Goal: Information Seeking & Learning: Learn about a topic

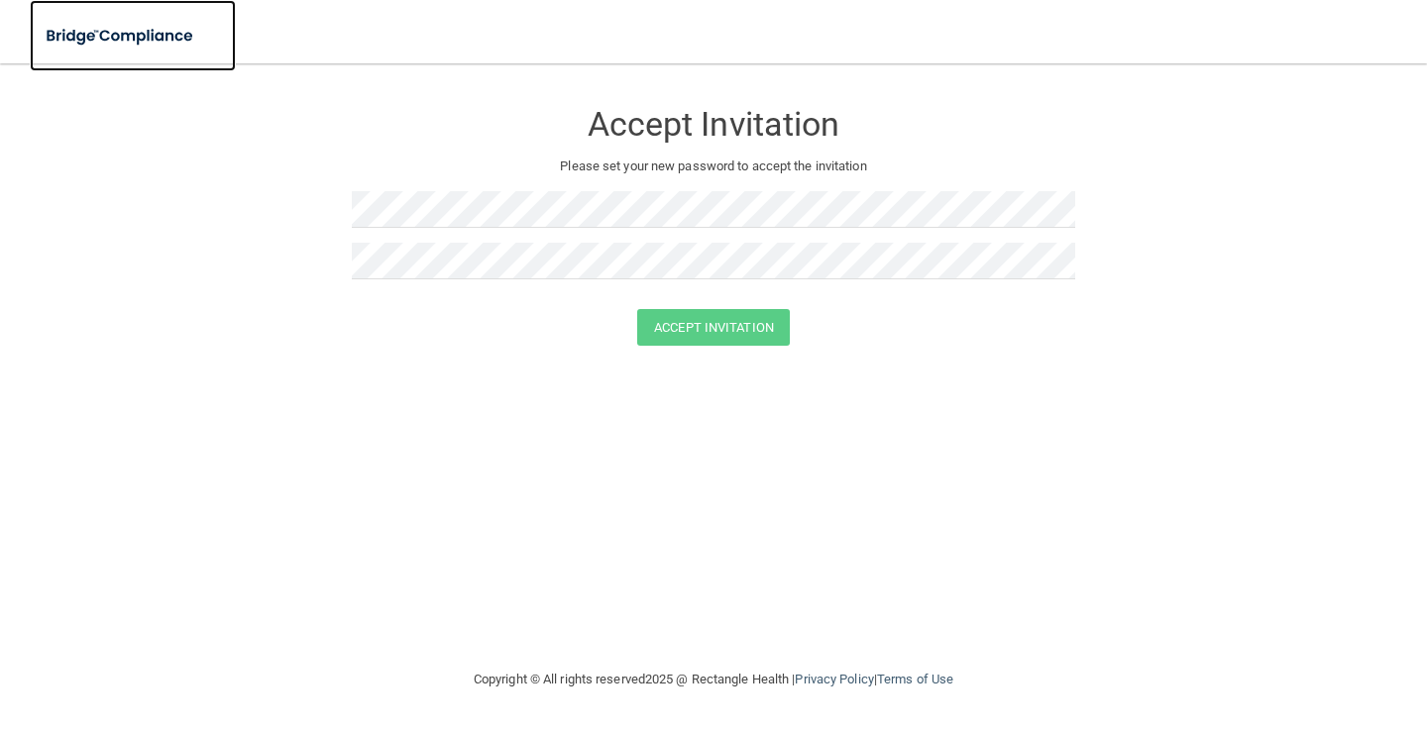
click at [163, 34] on img at bounding box center [121, 36] width 182 height 41
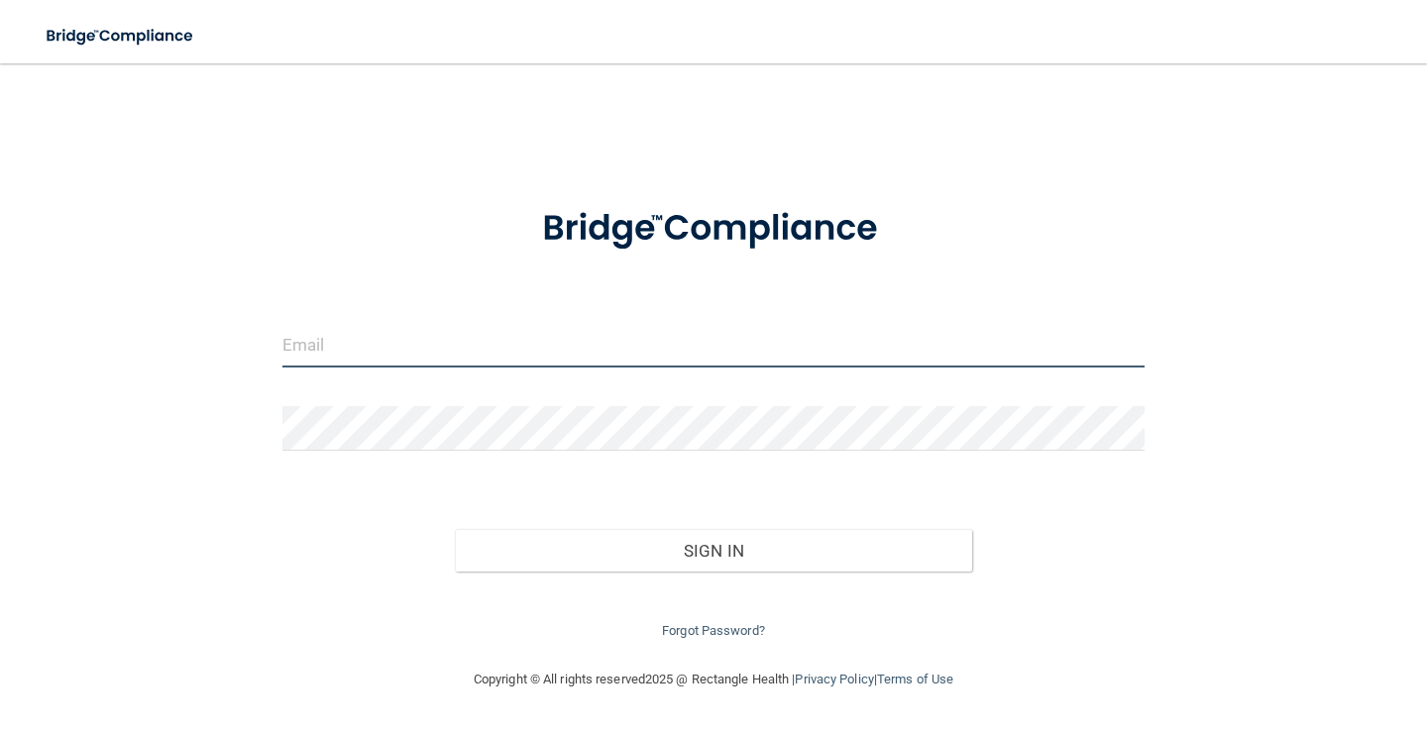
click at [501, 360] on input "email" at bounding box center [713, 345] width 862 height 45
type input "[EMAIL_ADDRESS][DOMAIN_NAME]"
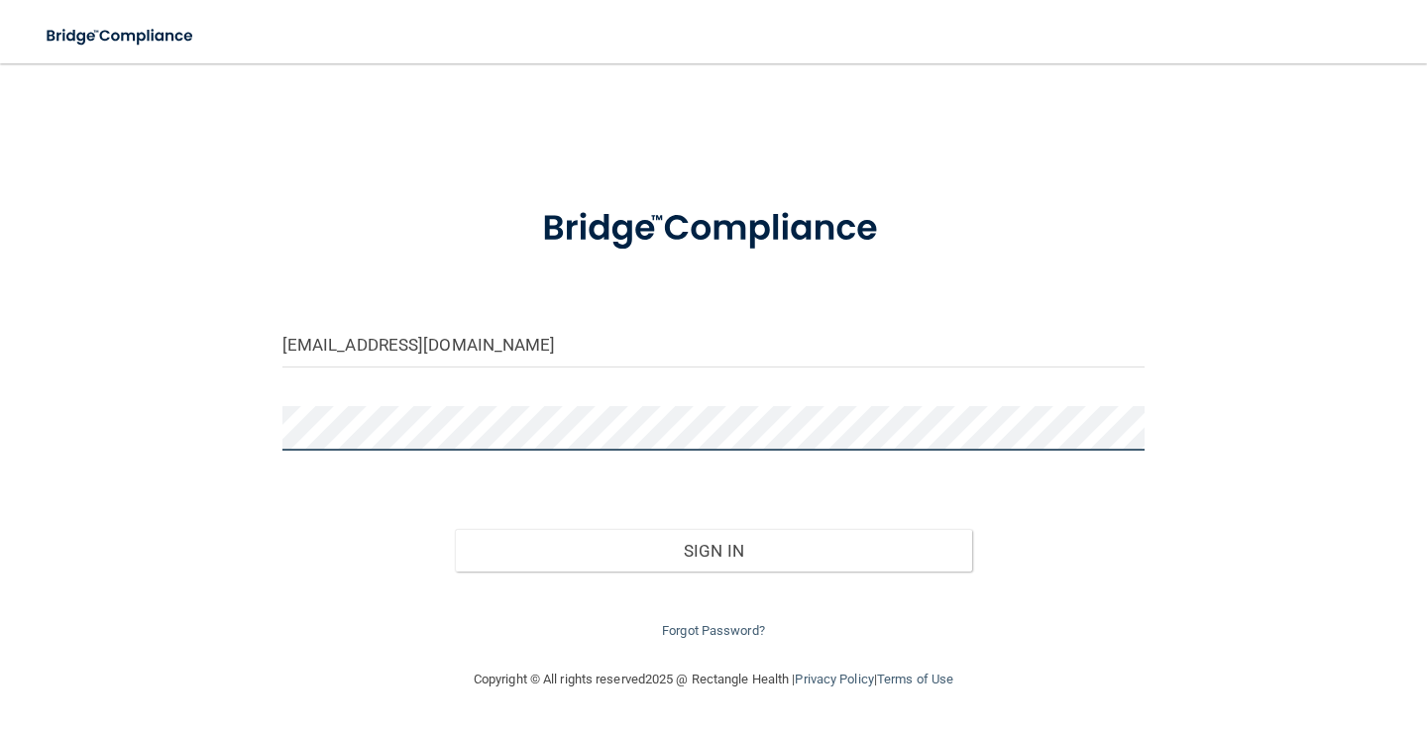
click at [455, 529] on button "Sign In" at bounding box center [713, 551] width 517 height 44
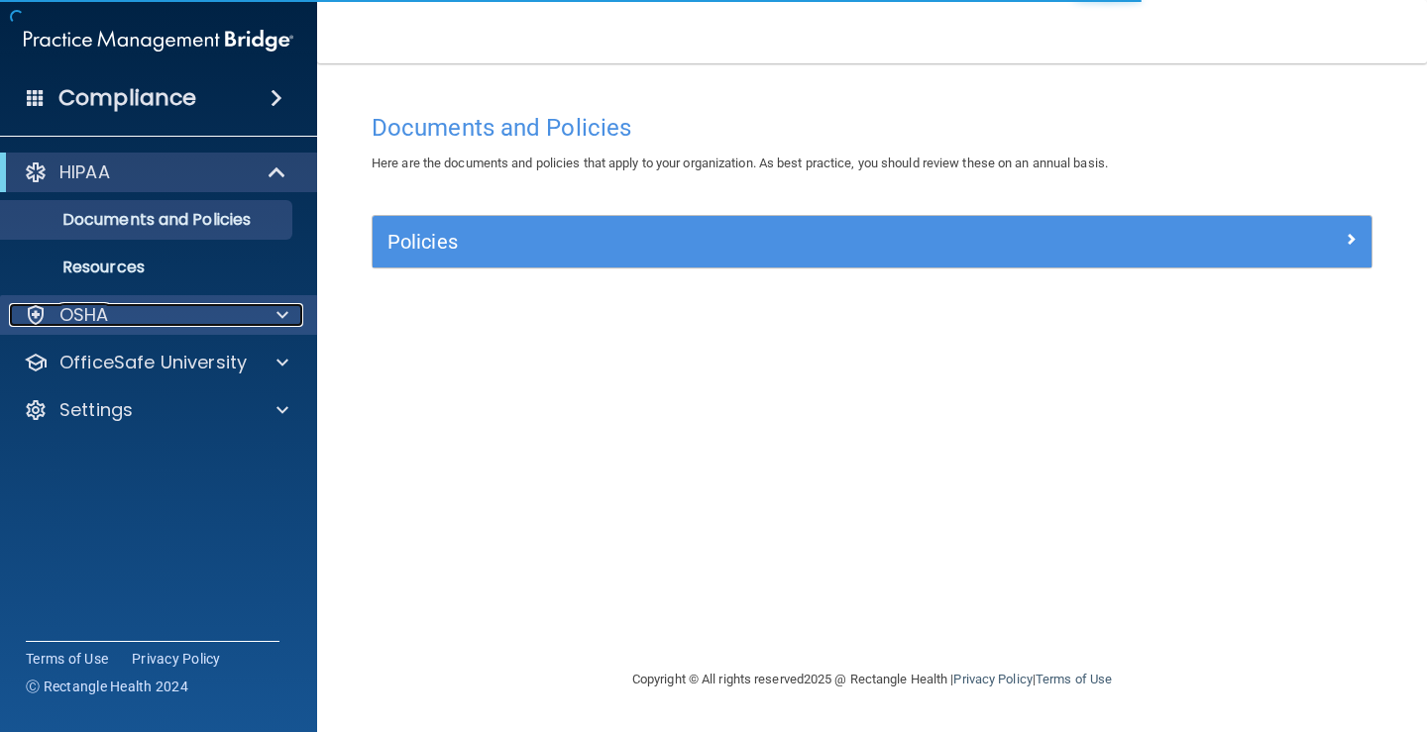
click at [242, 309] on div "OSHA" at bounding box center [132, 315] width 246 height 24
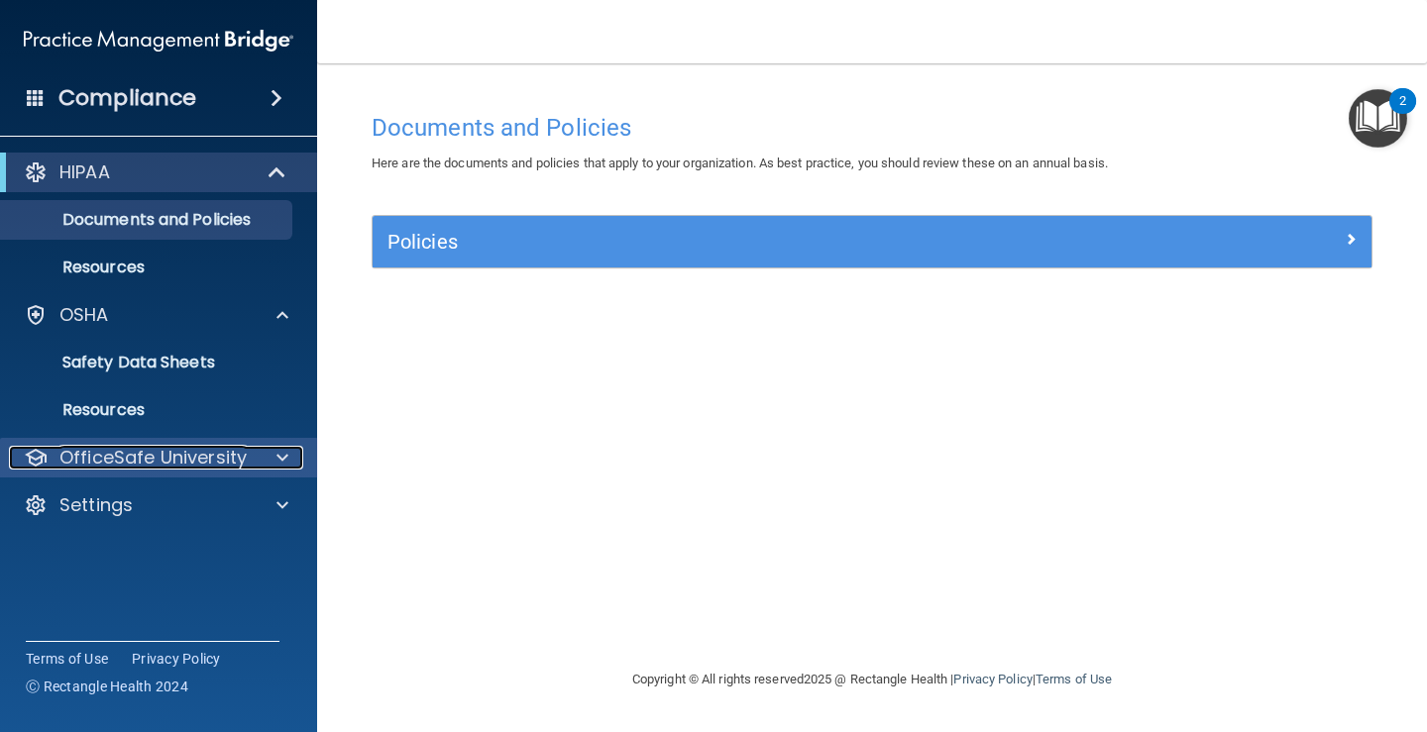
click at [209, 463] on p "OfficeSafe University" at bounding box center [152, 458] width 187 height 24
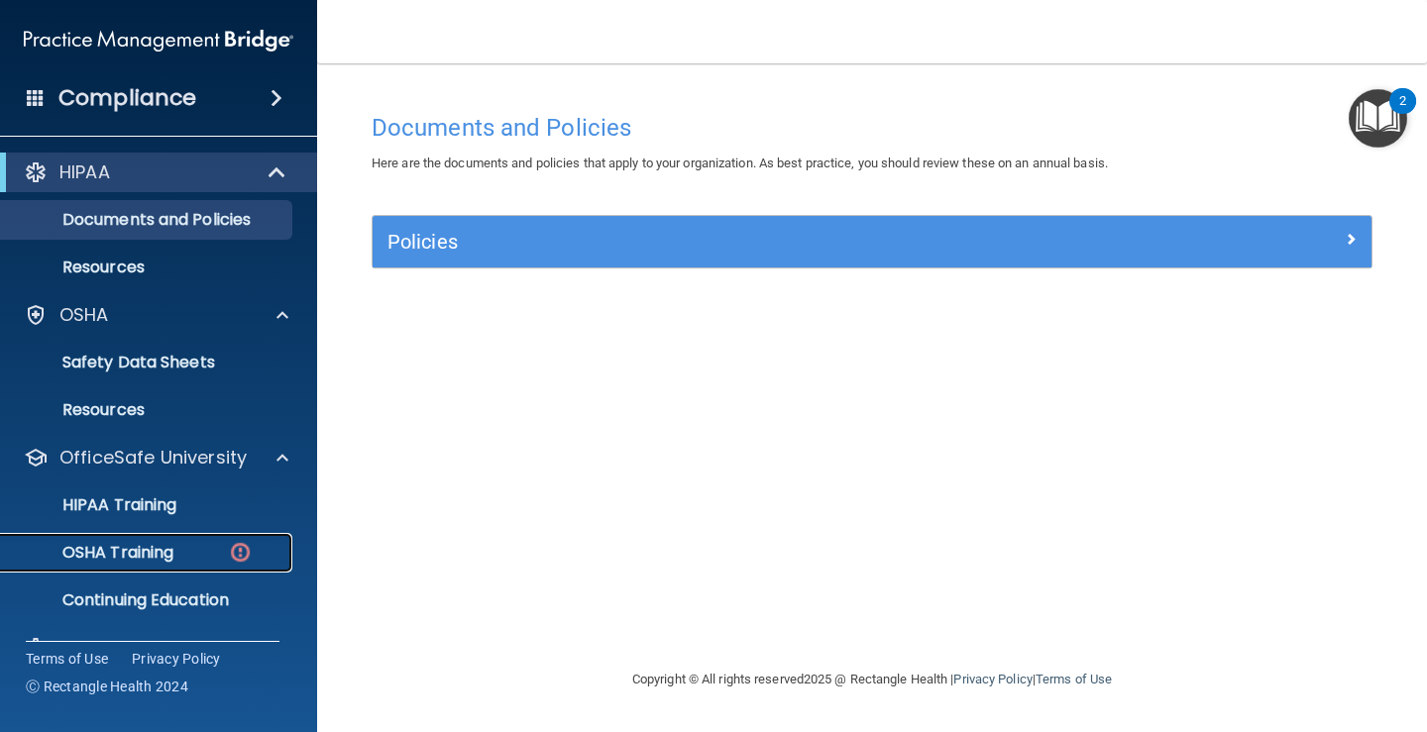
click at [149, 546] on p "OSHA Training" at bounding box center [93, 553] width 161 height 20
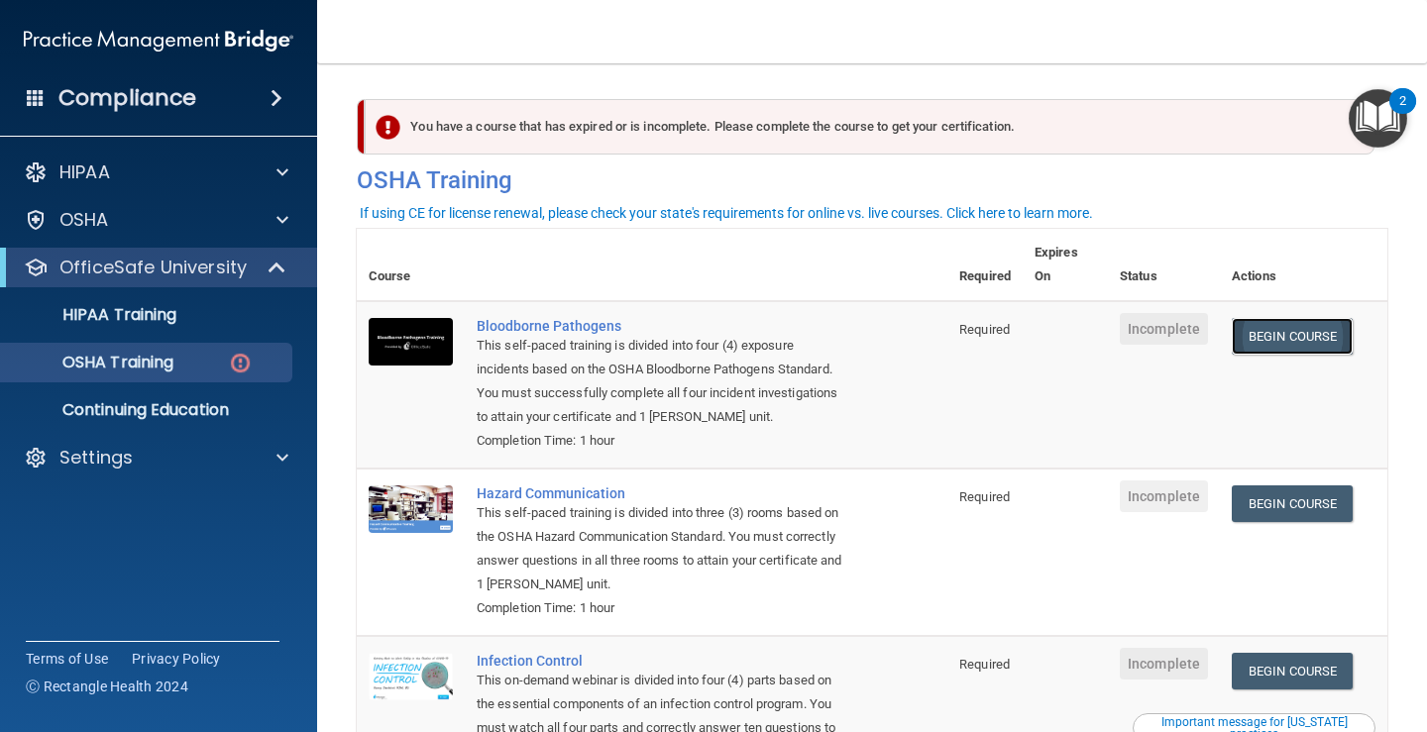
click at [1285, 345] on link "Begin Course" at bounding box center [1292, 336] width 121 height 37
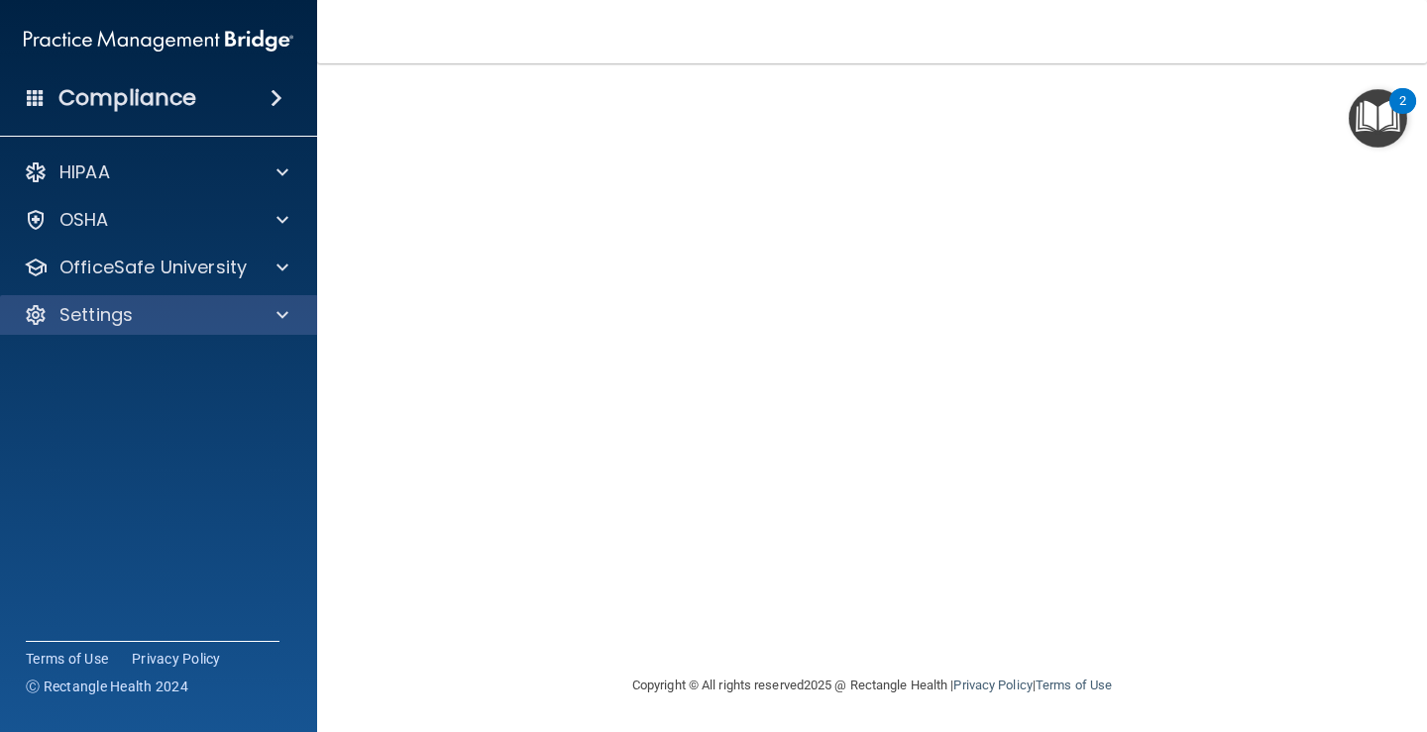
scroll to position [116, 0]
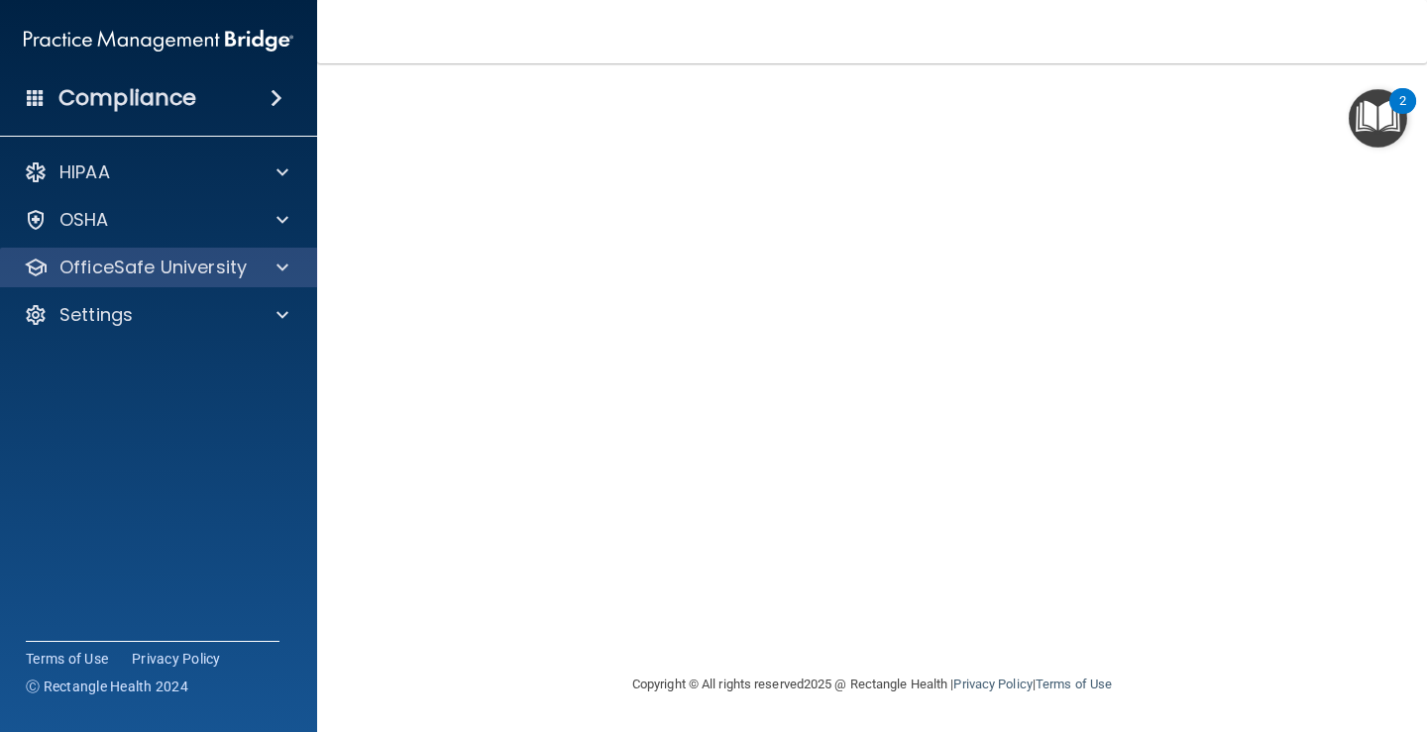
click at [229, 252] on div "OfficeSafe University" at bounding box center [159, 268] width 318 height 40
click at [274, 271] on div at bounding box center [280, 268] width 50 height 24
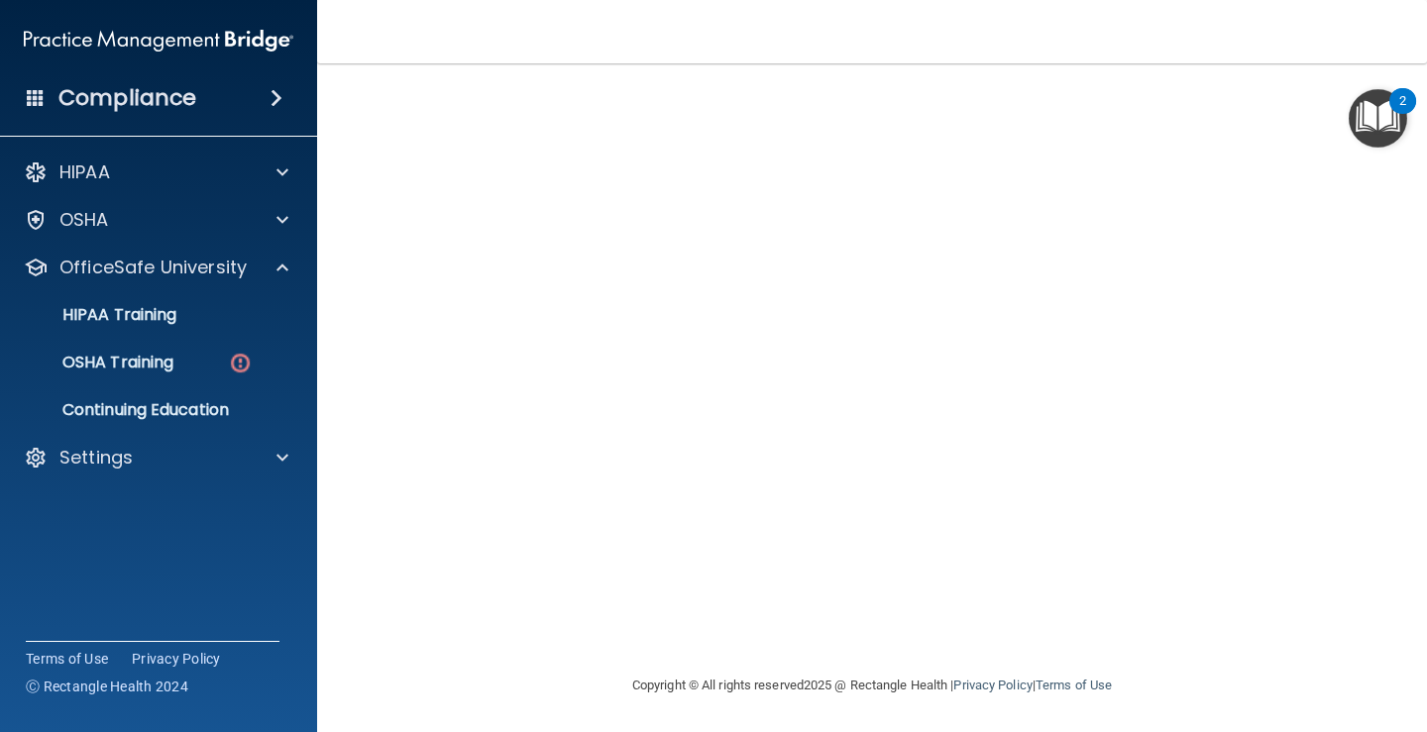
scroll to position [0, 0]
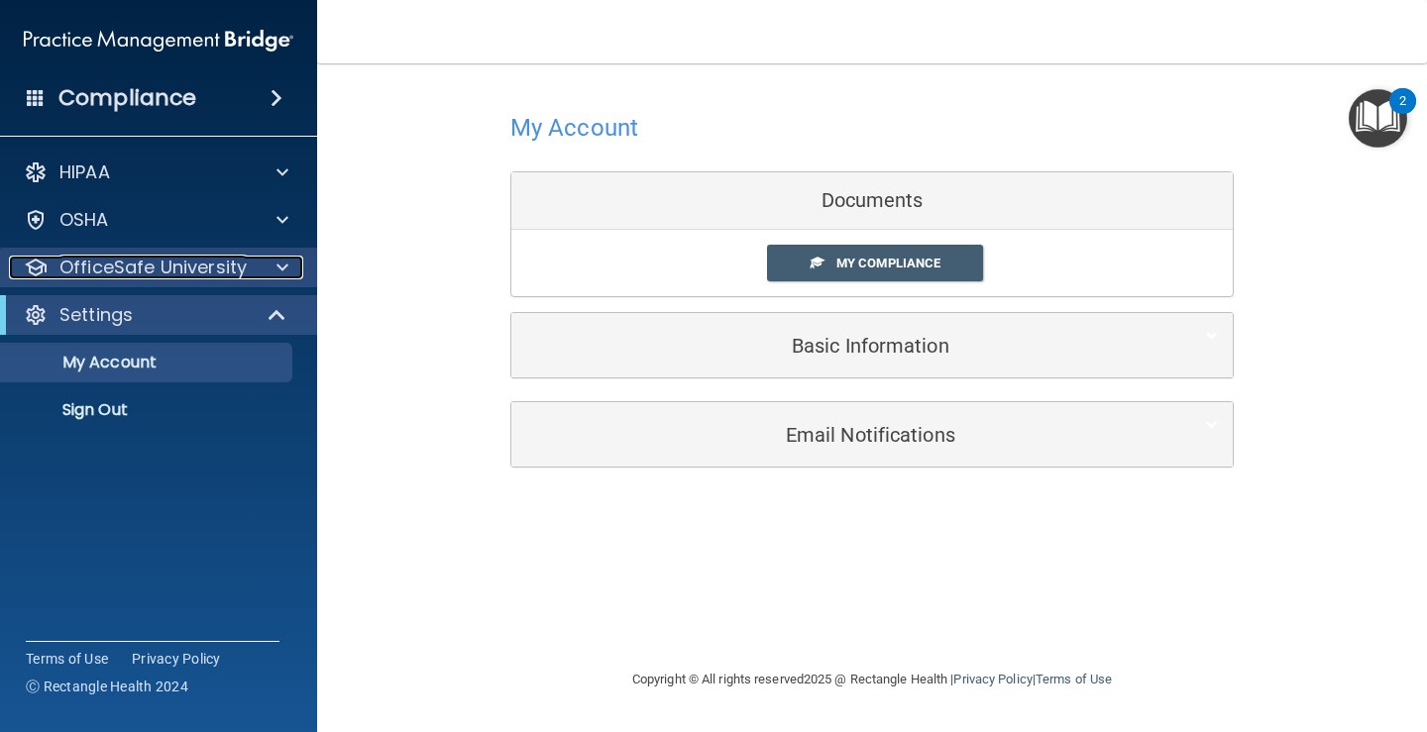
click at [277, 269] on span at bounding box center [282, 268] width 12 height 24
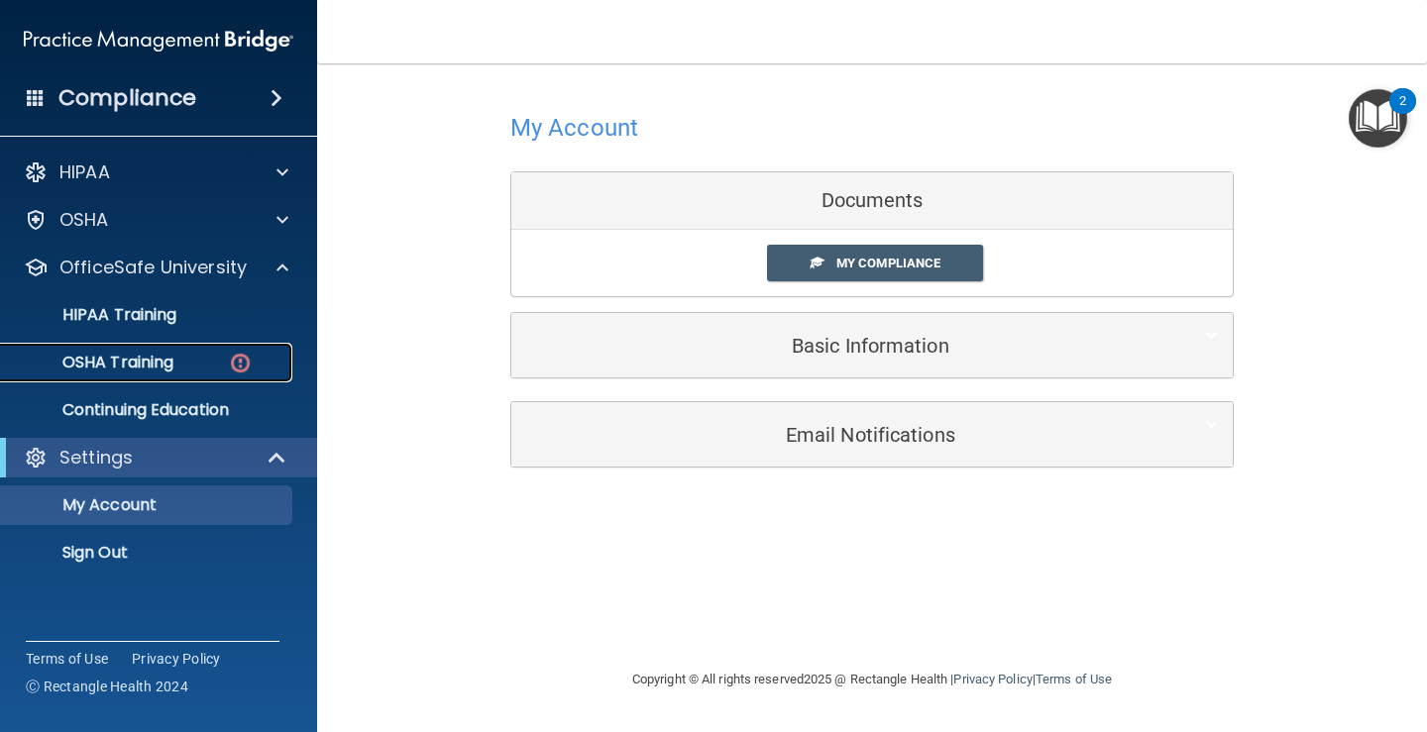
click at [91, 362] on p "OSHA Training" at bounding box center [93, 363] width 161 height 20
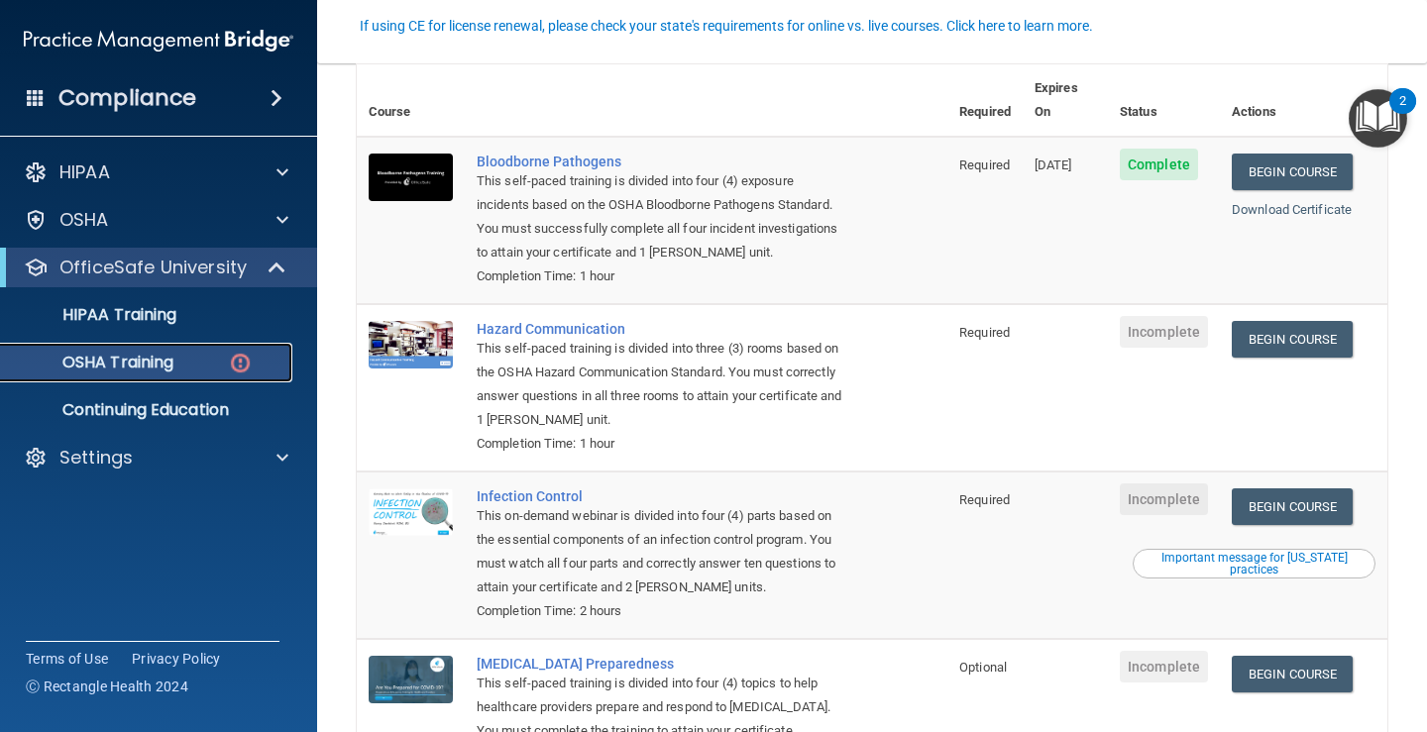
scroll to position [199, 0]
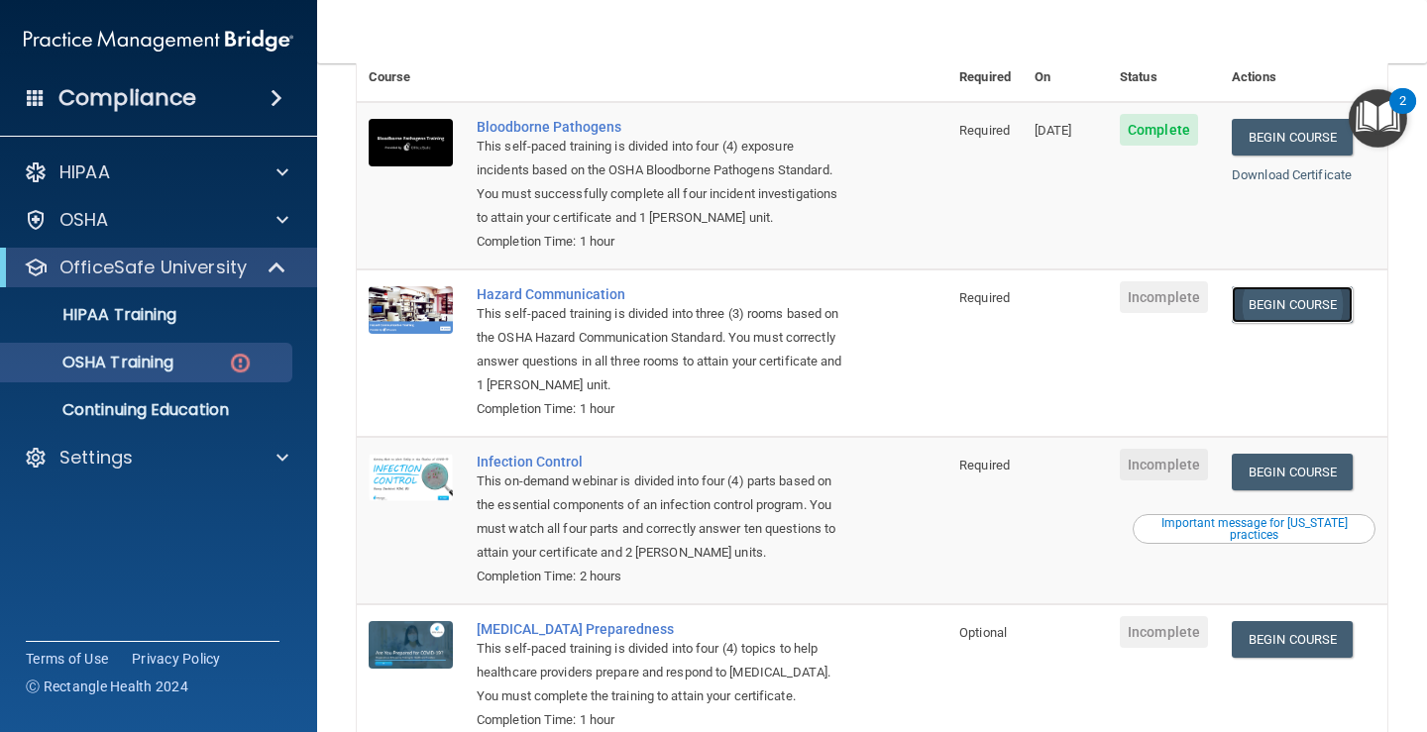
click at [1264, 293] on link "Begin Course" at bounding box center [1292, 304] width 121 height 37
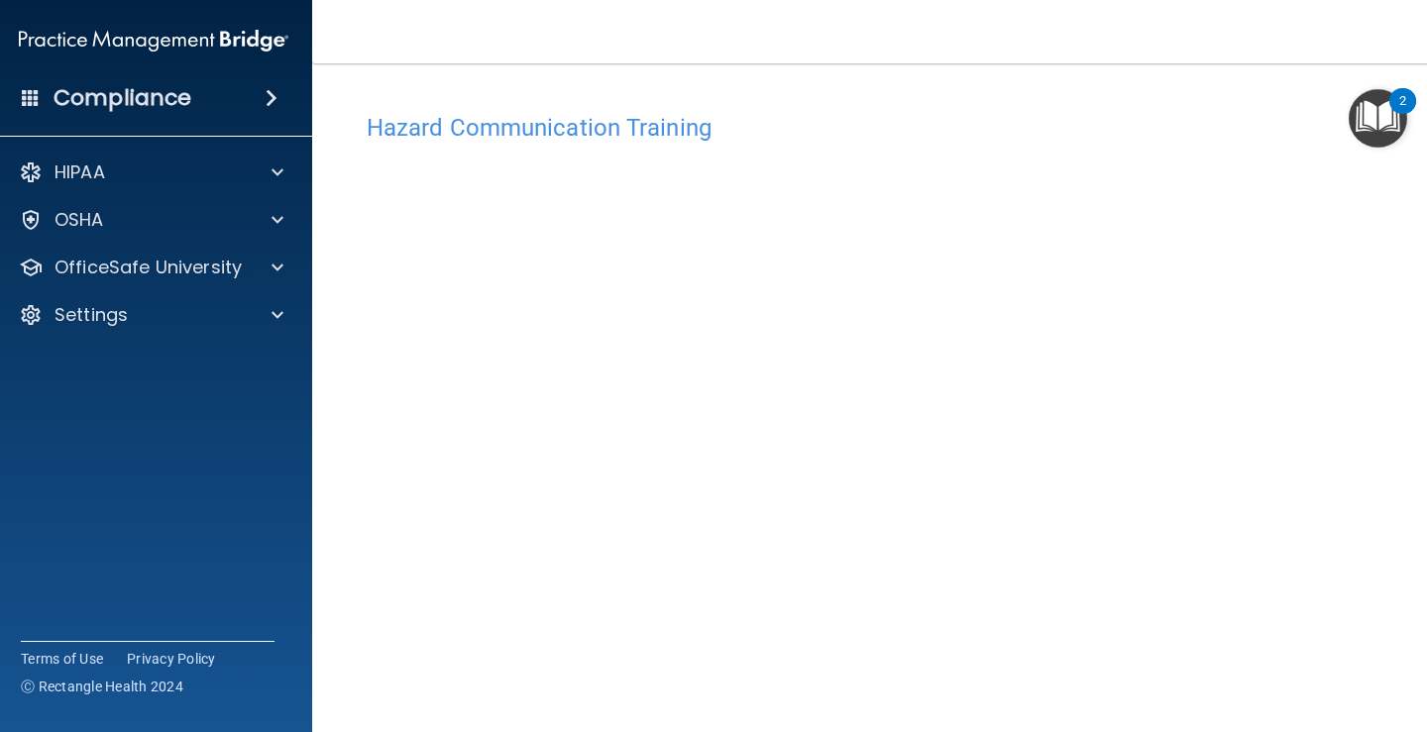
scroll to position [13, 0]
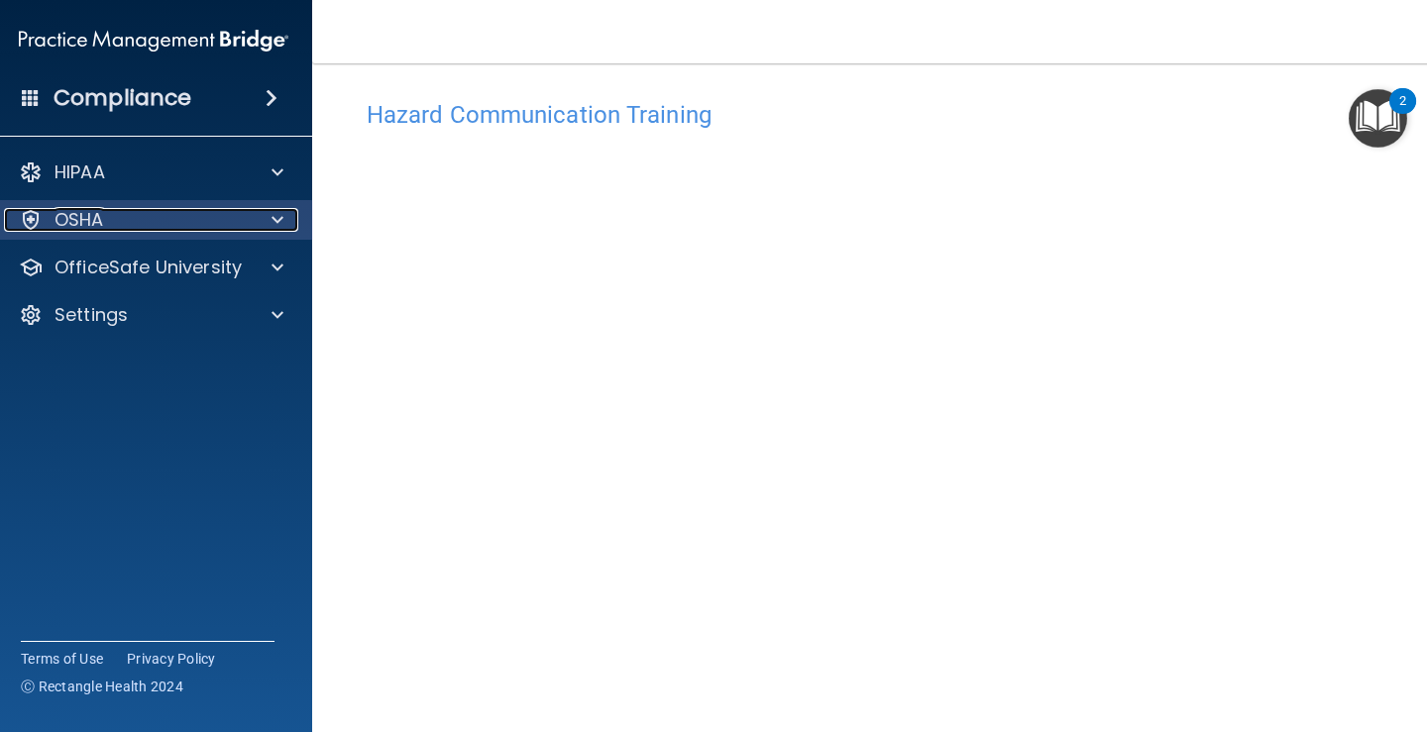
click at [194, 226] on div "OSHA" at bounding box center [127, 220] width 246 height 24
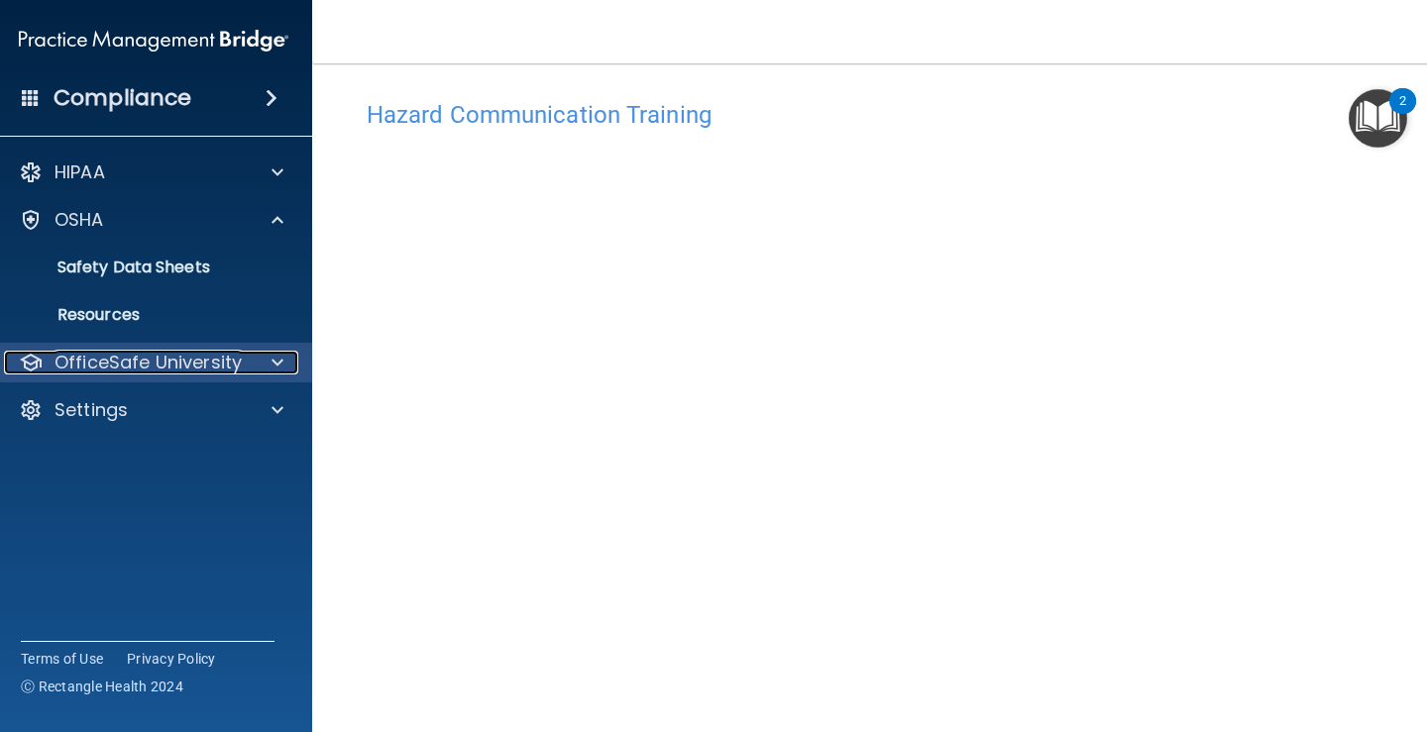
click at [188, 361] on p "OfficeSafe University" at bounding box center [147, 363] width 187 height 24
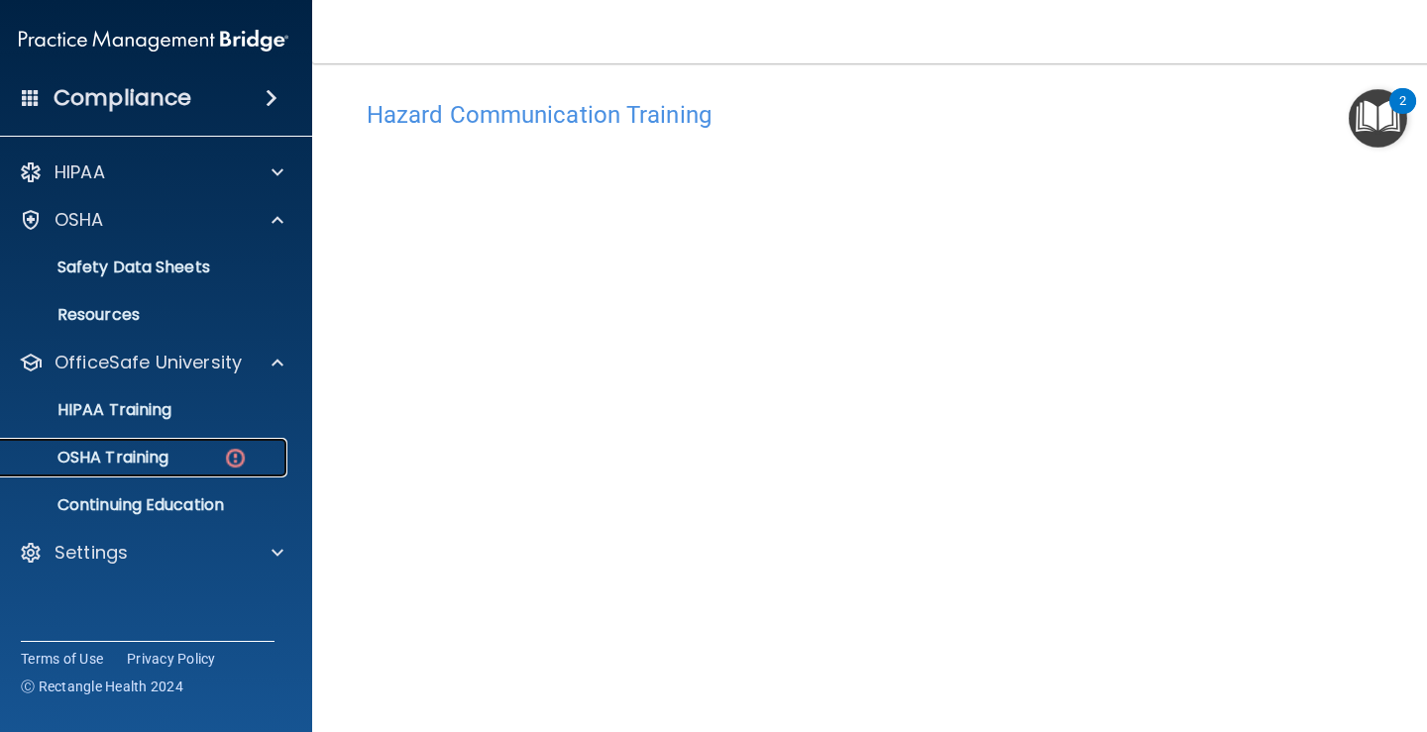
click at [139, 462] on p "OSHA Training" at bounding box center [88, 458] width 161 height 20
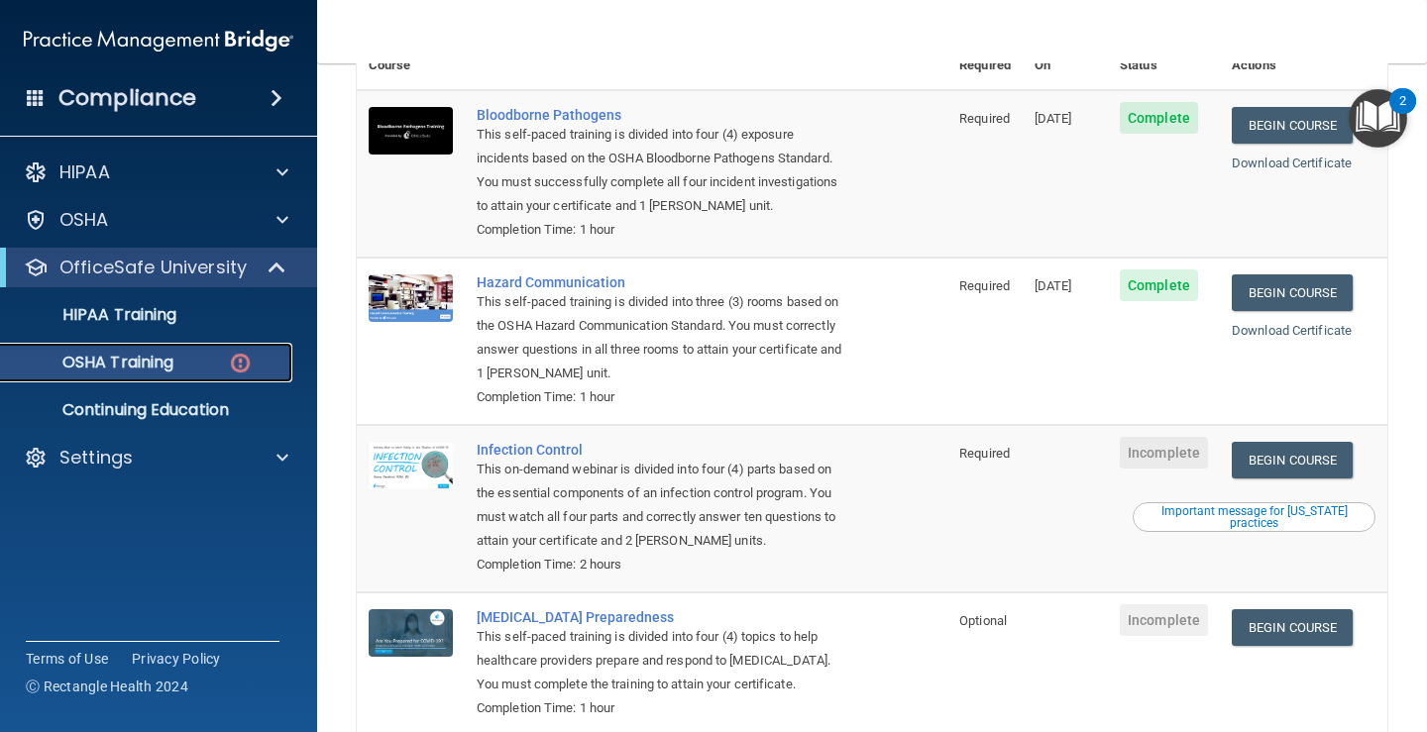
scroll to position [298, 0]
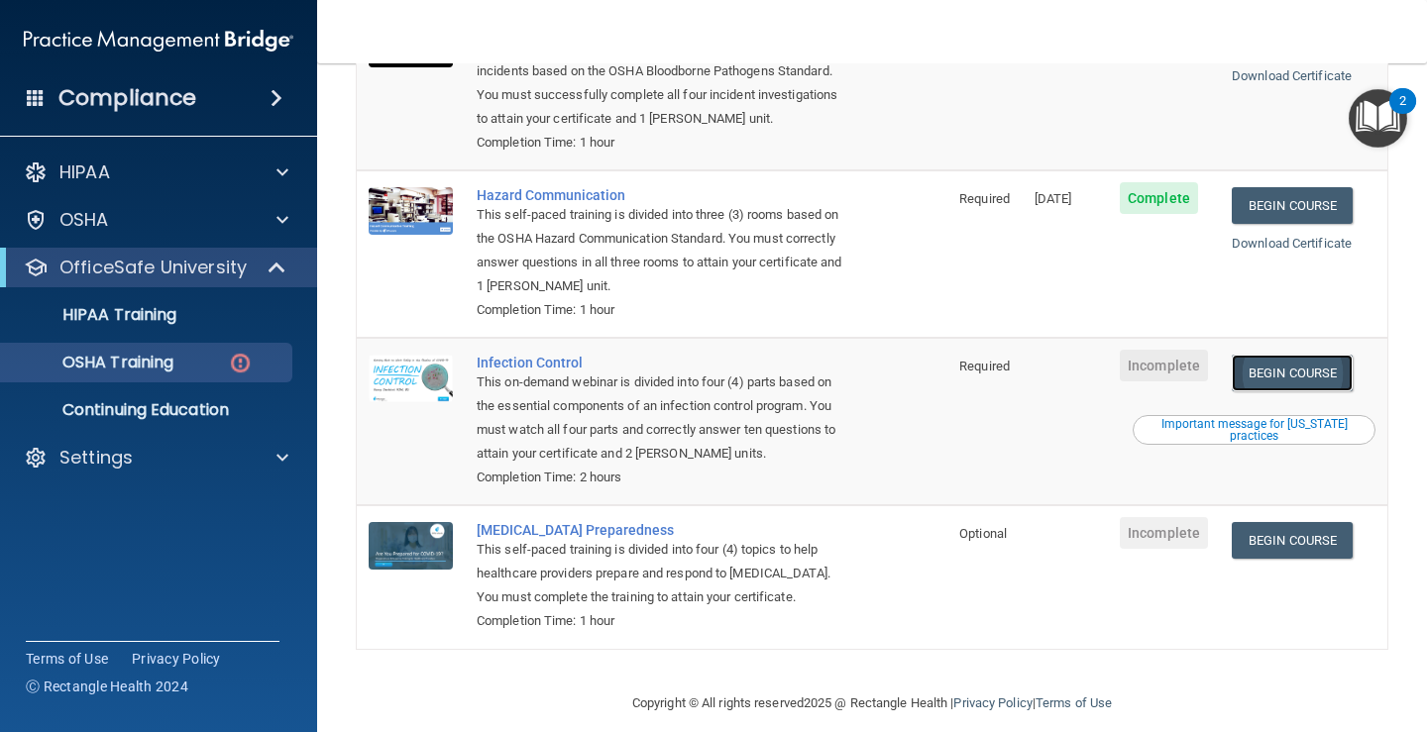
click at [1270, 355] on link "Begin Course" at bounding box center [1292, 373] width 121 height 37
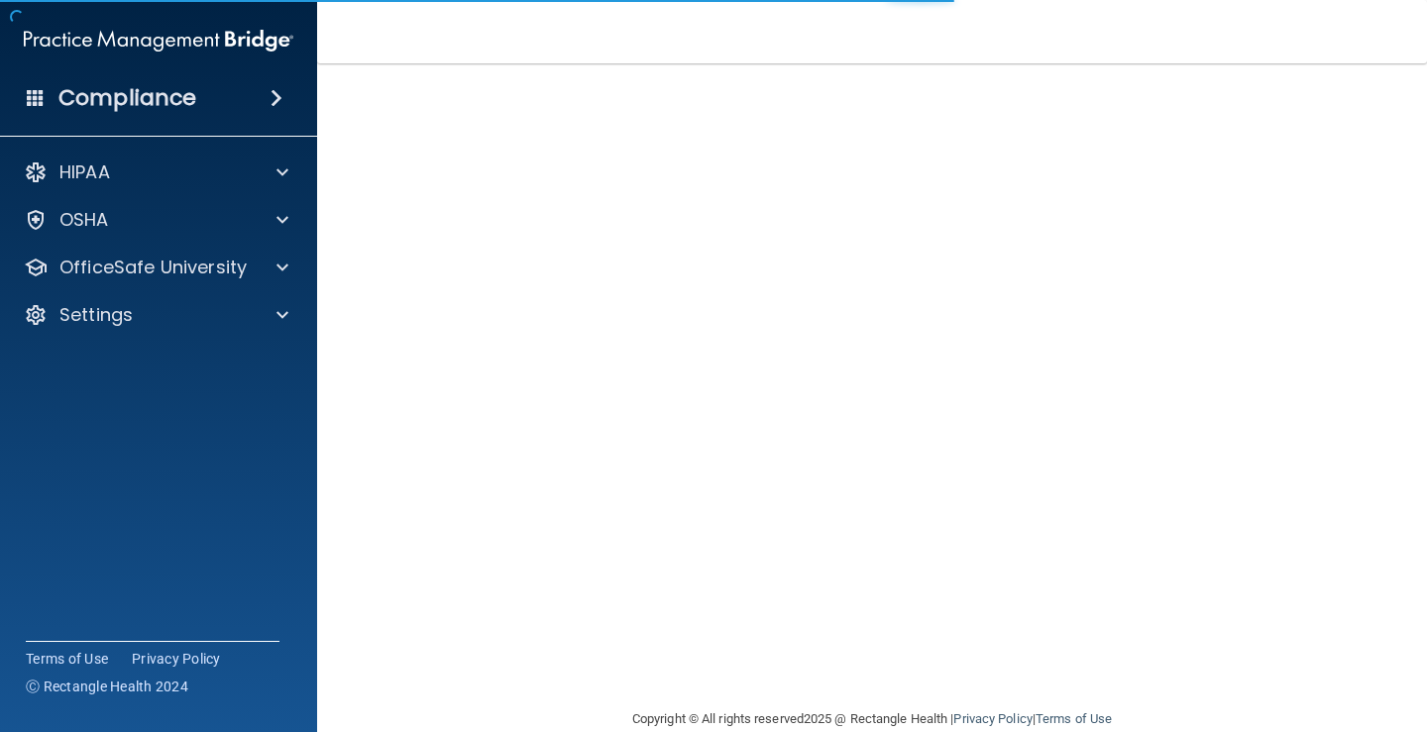
scroll to position [116, 0]
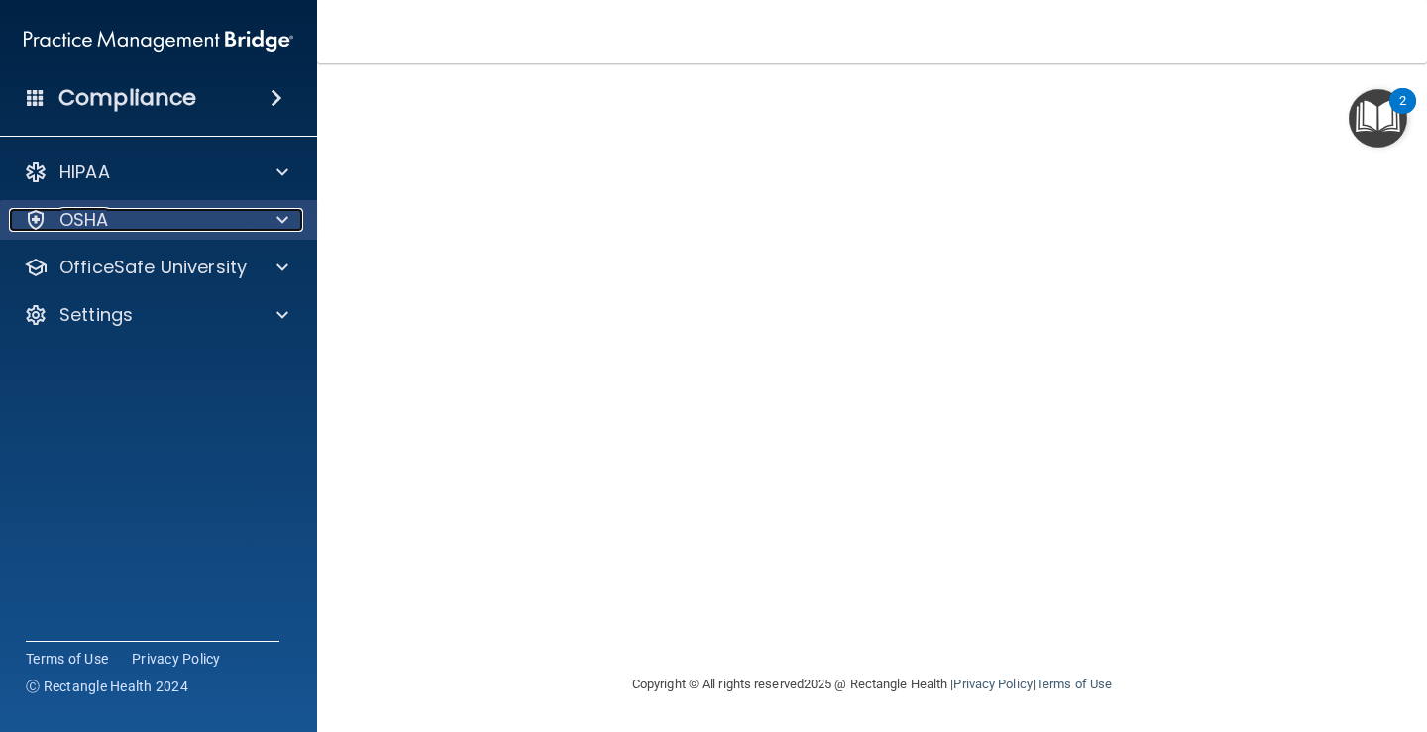
click at [168, 221] on div "OSHA" at bounding box center [132, 220] width 246 height 24
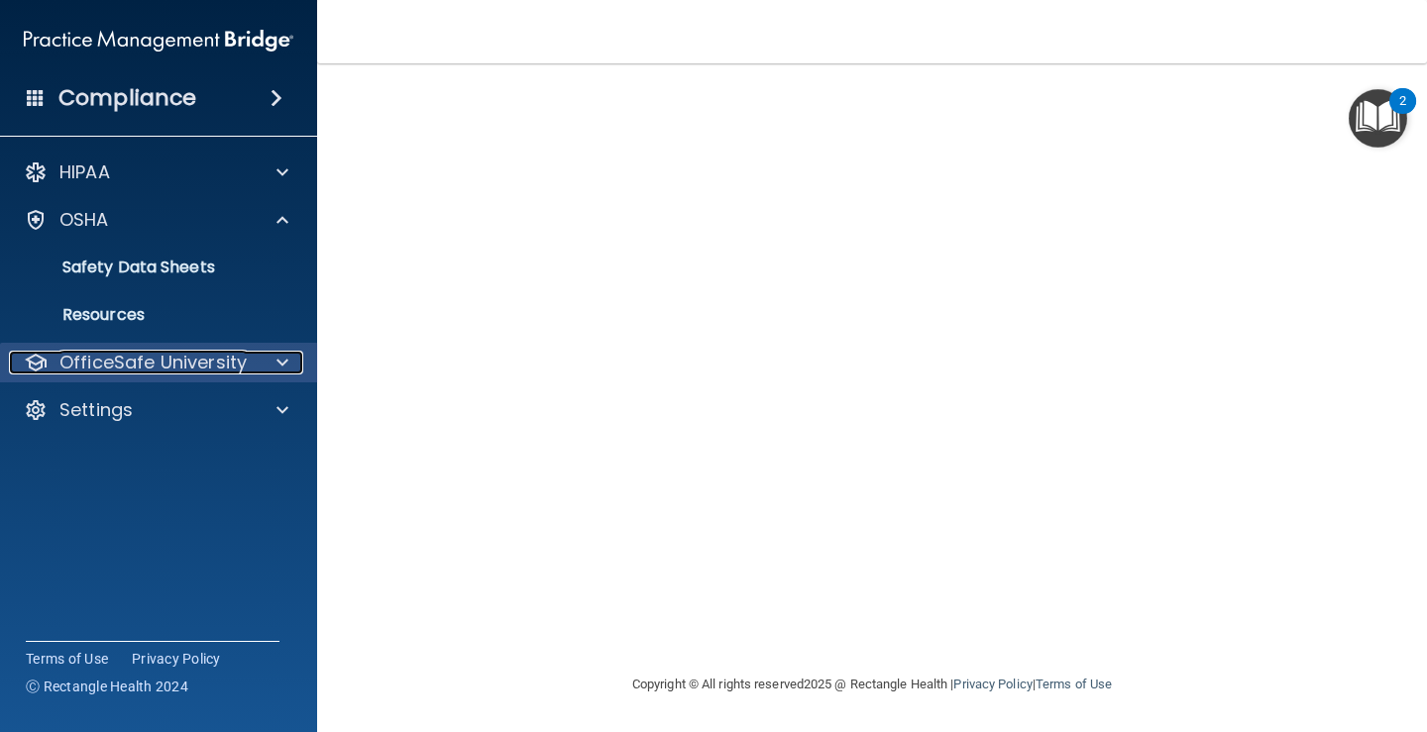
click at [234, 357] on p "OfficeSafe University" at bounding box center [152, 363] width 187 height 24
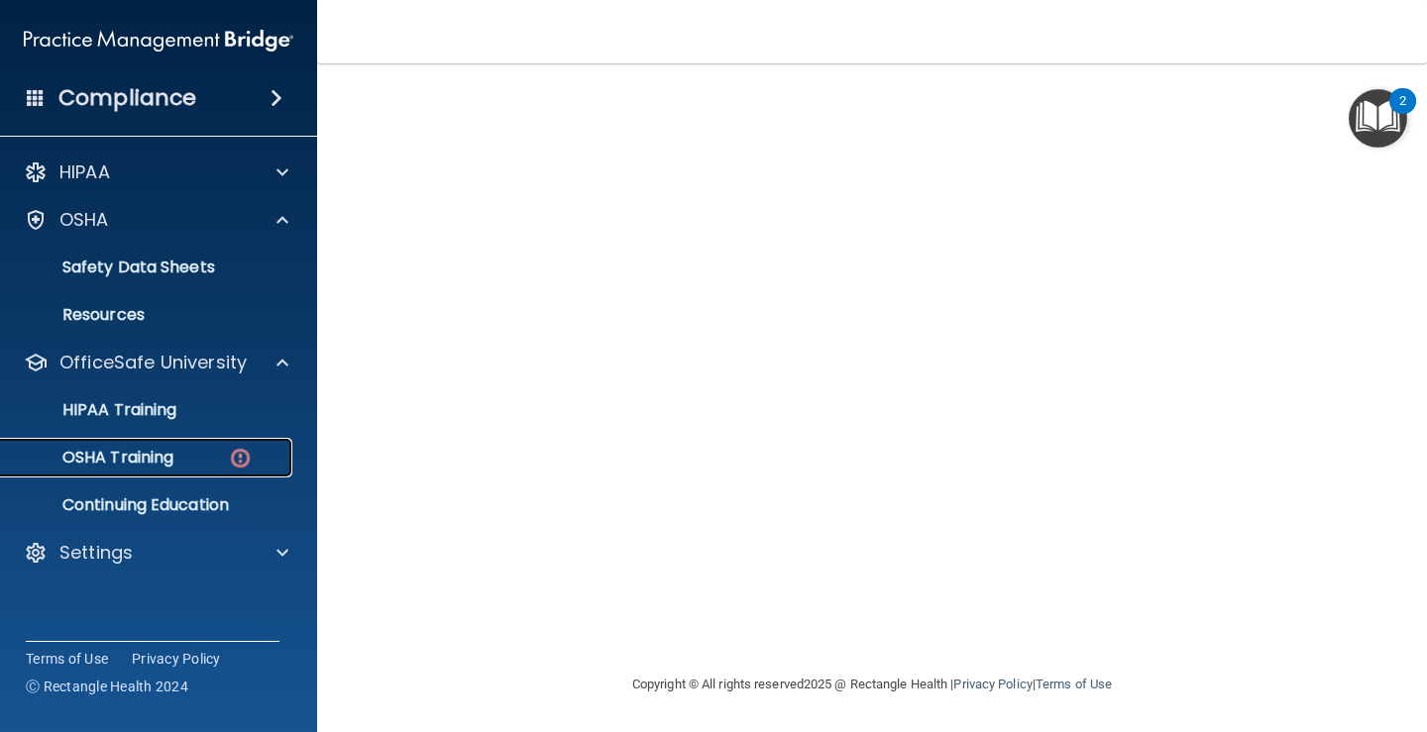
click at [202, 455] on div "OSHA Training" at bounding box center [148, 458] width 270 height 20
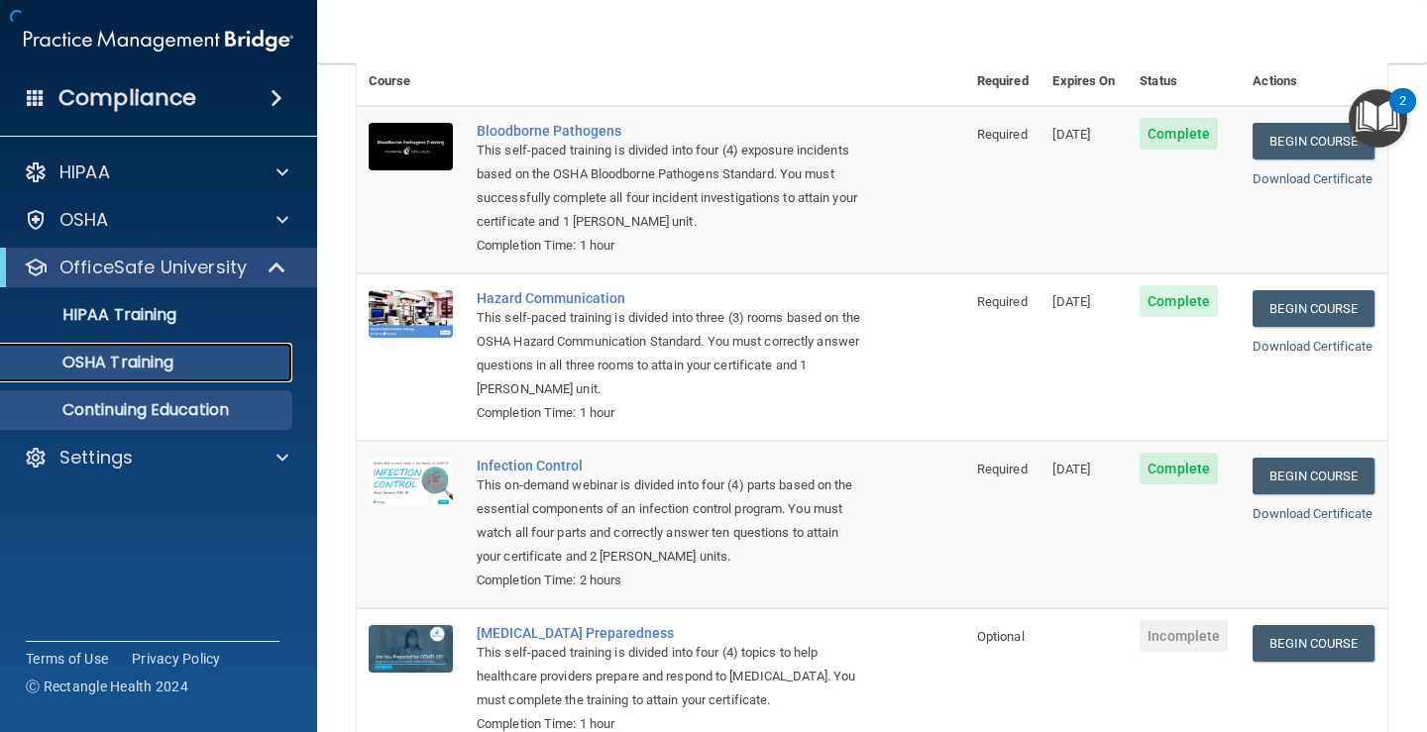
scroll to position [243, 0]
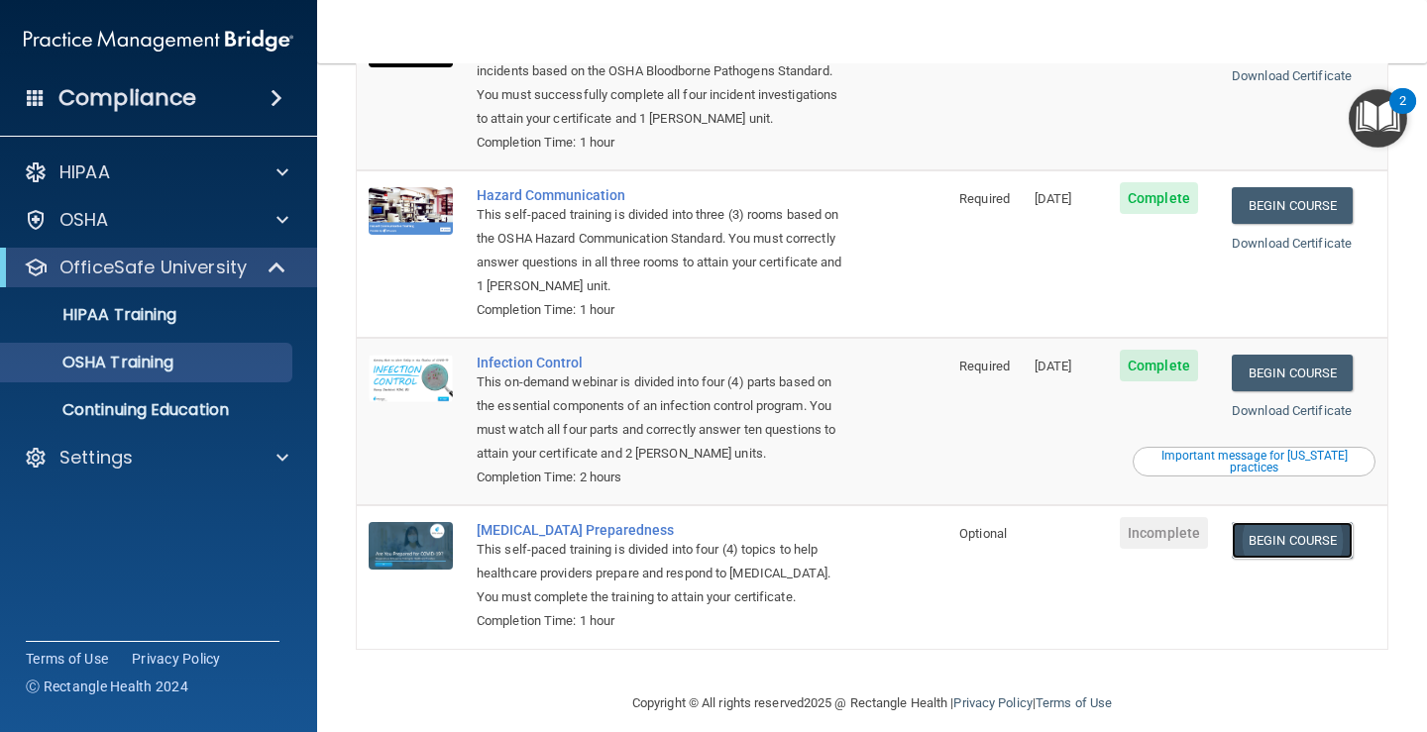
click at [1273, 523] on link "Begin Course" at bounding box center [1292, 540] width 121 height 37
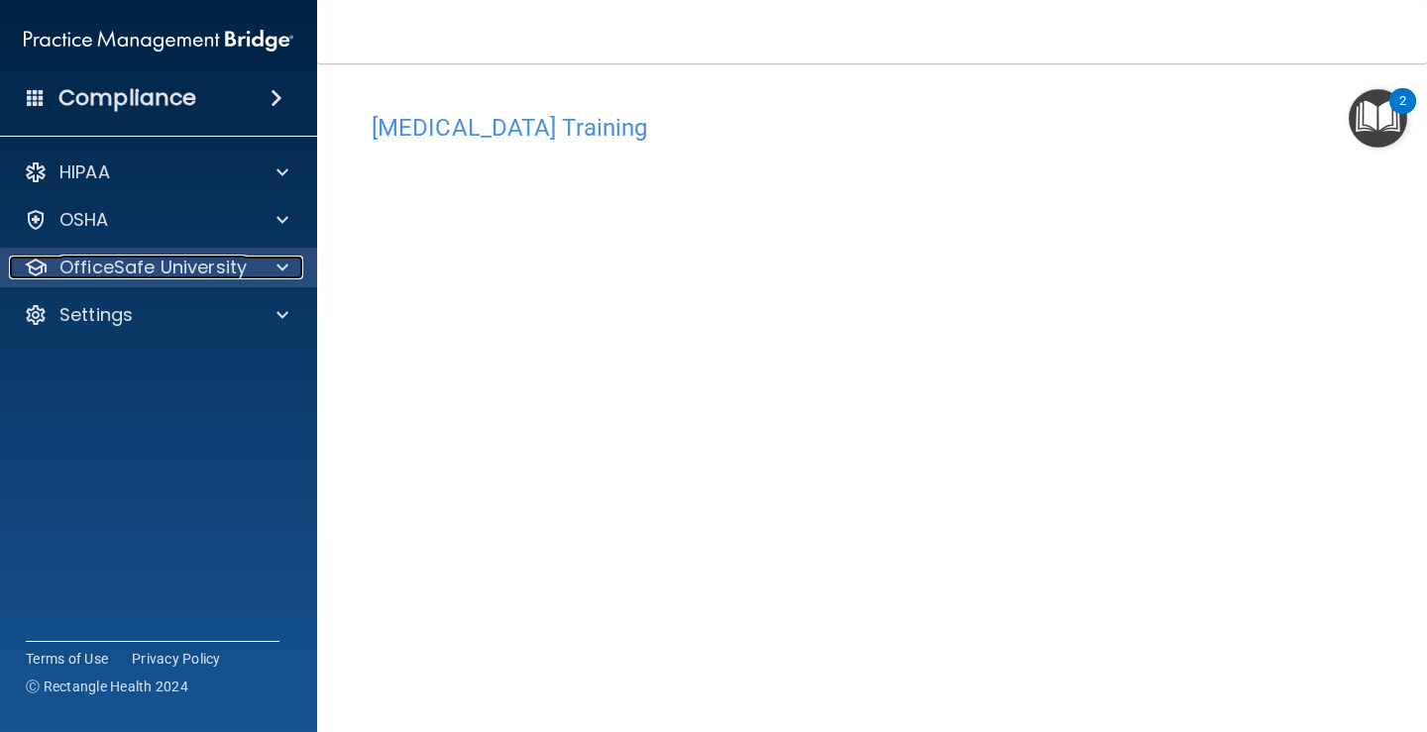
click at [277, 269] on span at bounding box center [282, 268] width 12 height 24
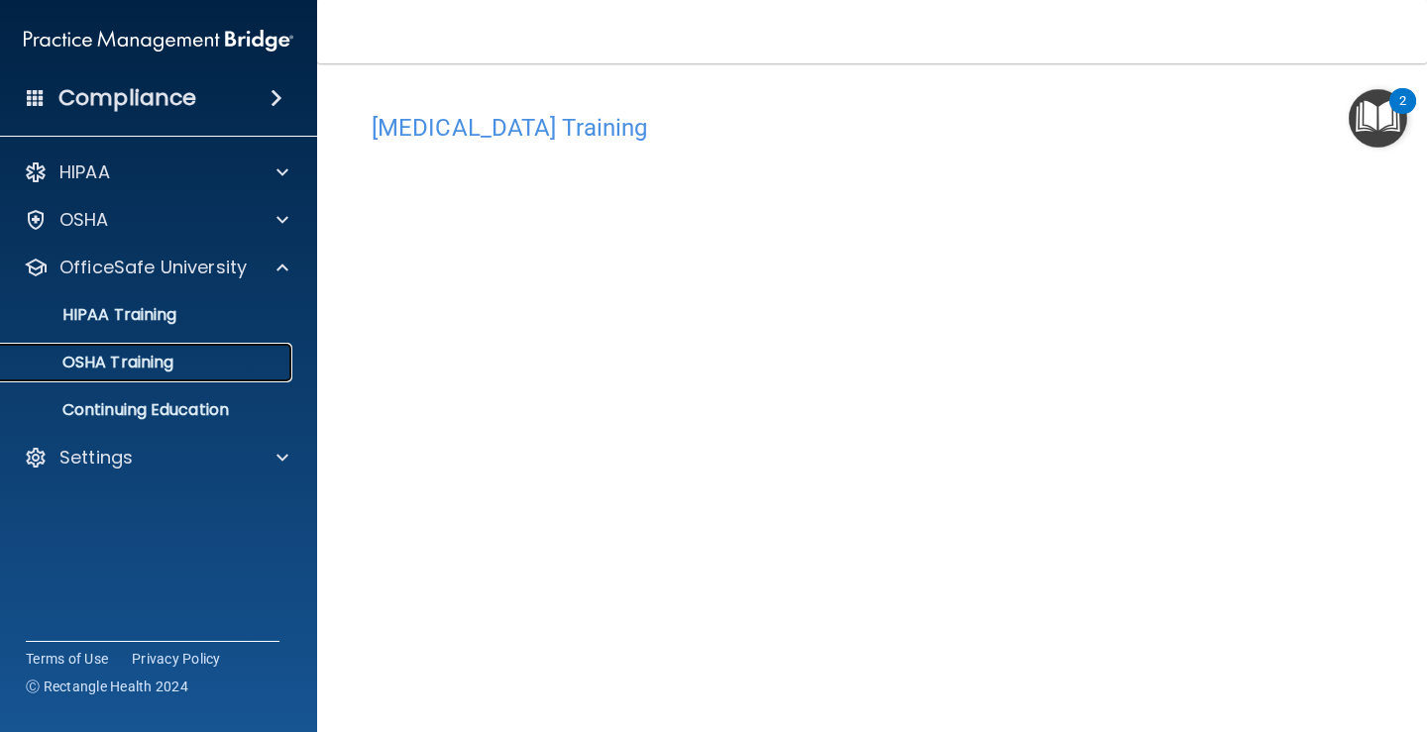
click at [177, 362] on div "OSHA Training" at bounding box center [148, 363] width 270 height 20
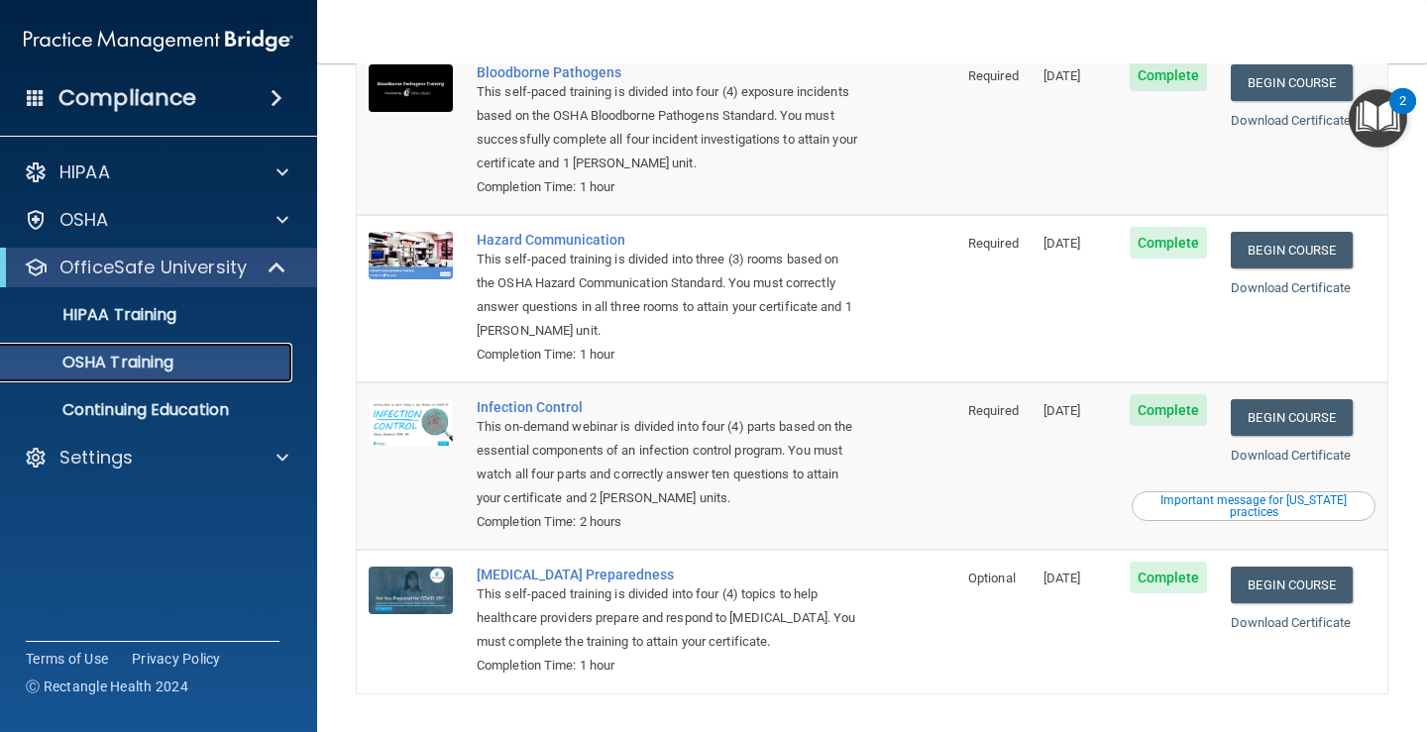
scroll to position [243, 0]
